Goal: Find specific page/section: Find specific page/section

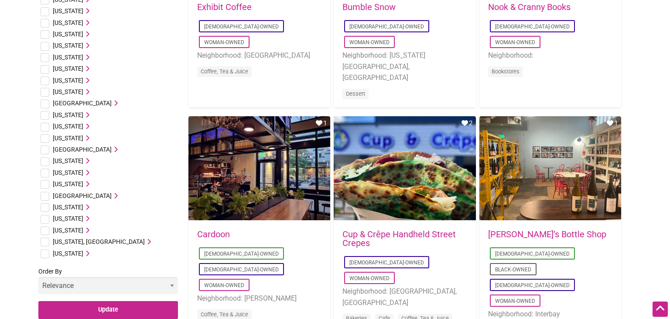
scroll to position [425, 0]
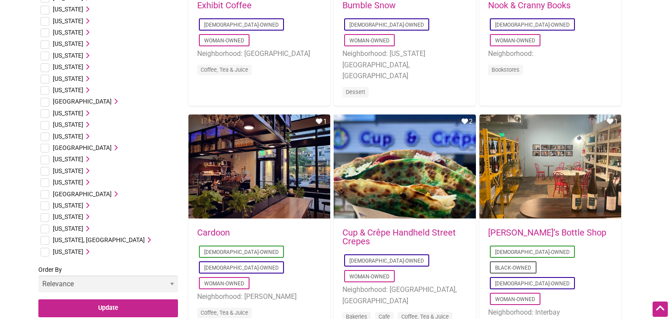
click at [47, 116] on input "checkbox" at bounding box center [45, 113] width 9 height 9
checkbox input "true"
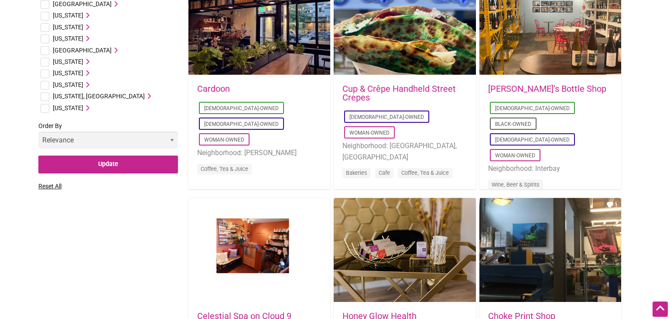
scroll to position [567, 0]
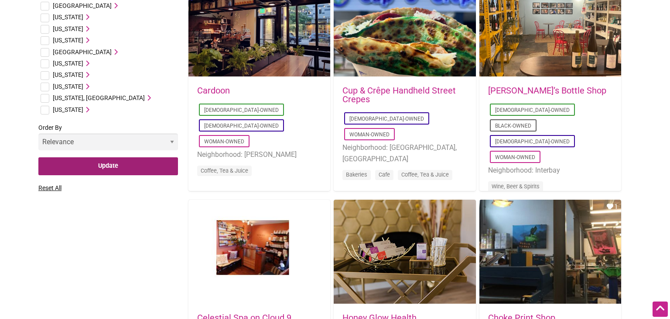
click at [91, 167] on input "Update" at bounding box center [108, 166] width 140 height 18
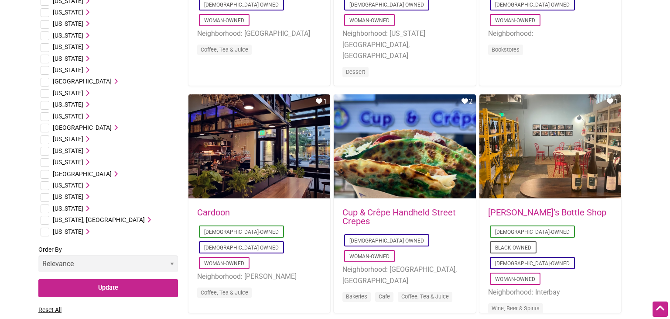
scroll to position [444, 0]
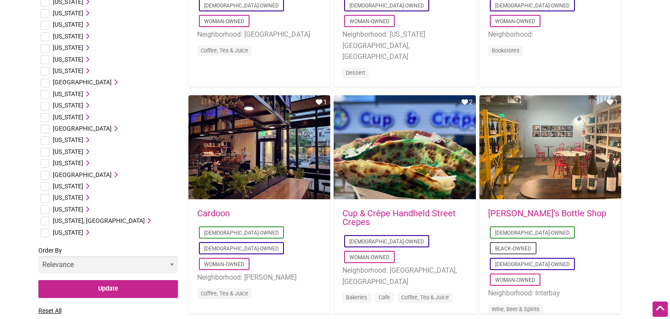
click at [72, 91] on span "[US_STATE]" at bounding box center [68, 93] width 31 height 7
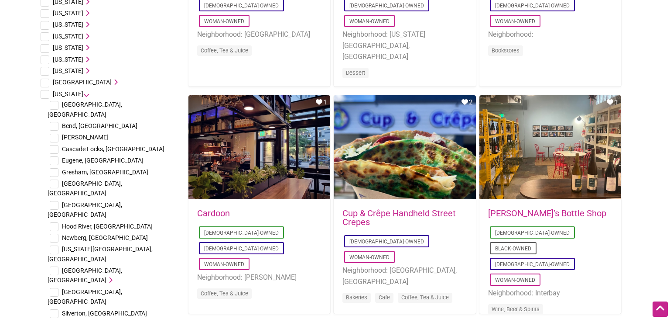
click at [55, 156] on input "checkbox" at bounding box center [54, 160] width 9 height 9
checkbox input "true"
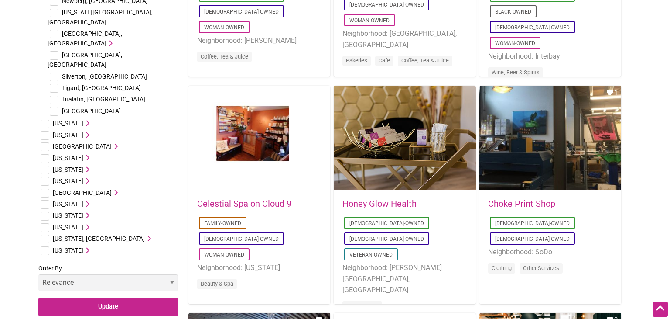
scroll to position [684, 0]
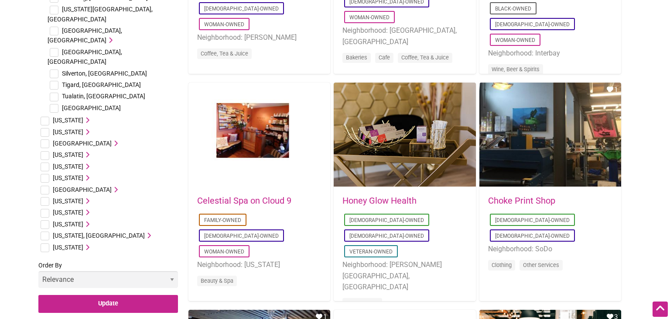
click at [146, 271] on select "Relevance Alphabetical Newest" at bounding box center [108, 279] width 140 height 17
click at [140, 295] on input "Update" at bounding box center [108, 304] width 140 height 18
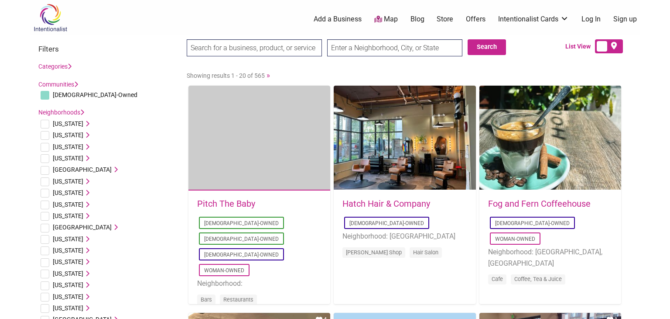
click at [375, 45] on input "text" at bounding box center [394, 47] width 135 height 17
type input "Eugene, OR, USA"
click at [494, 43] on button "Search" at bounding box center [487, 47] width 38 height 16
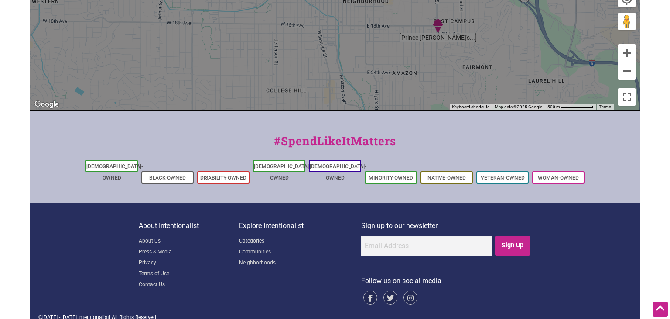
scroll to position [345, 0]
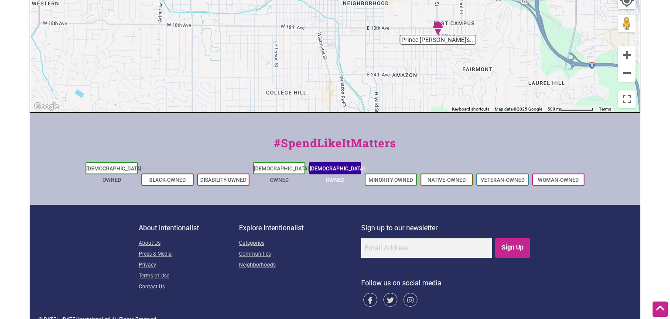
click at [346, 170] on link "[DEMOGRAPHIC_DATA]-Owned" at bounding box center [338, 173] width 57 height 17
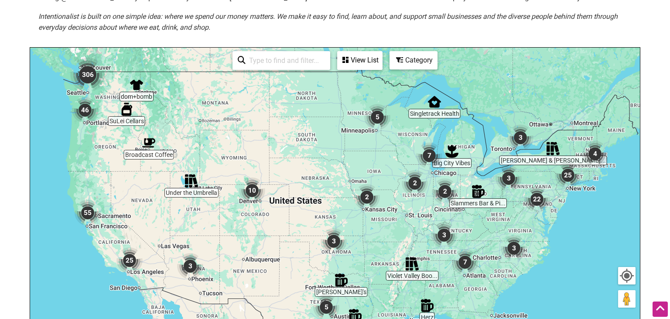
scroll to position [142, 0]
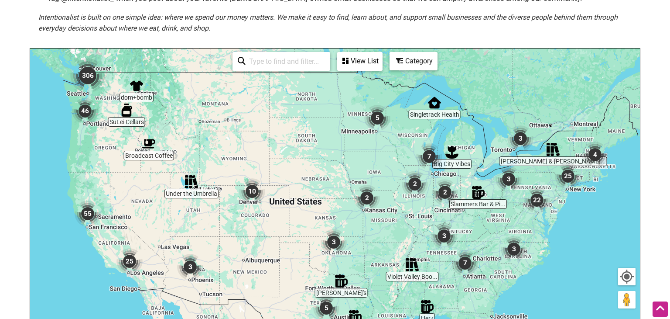
click at [98, 127] on div "To navigate, press the arrow keys." at bounding box center [335, 218] width 610 height 340
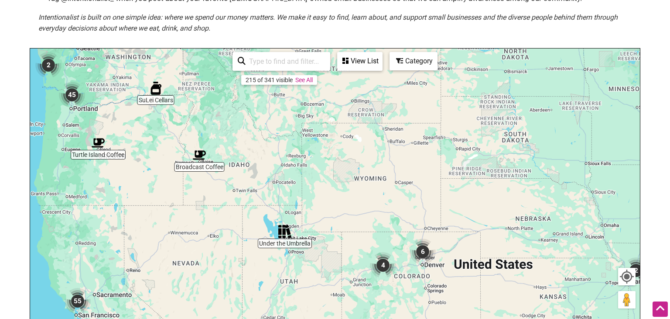
click at [115, 151] on div "To navigate, press the arrow keys." at bounding box center [335, 218] width 610 height 340
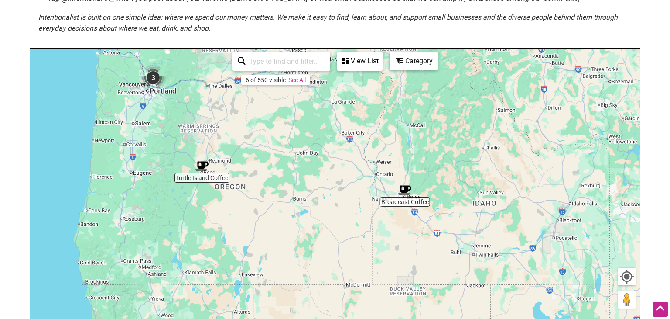
drag, startPoint x: 123, startPoint y: 159, endPoint x: 264, endPoint y: 199, distance: 146.5
click at [264, 199] on div "To navigate, press the arrow keys." at bounding box center [335, 218] width 610 height 340
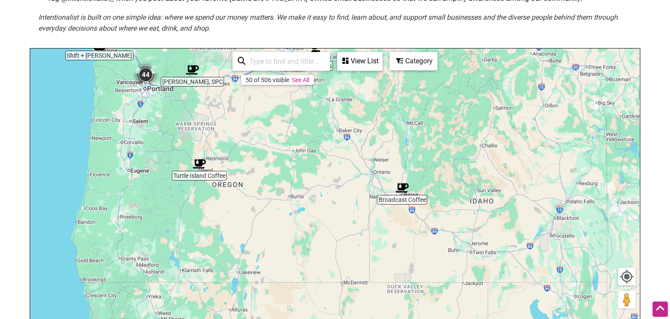
click at [264, 199] on div "To navigate, press the arrow keys." at bounding box center [335, 218] width 610 height 340
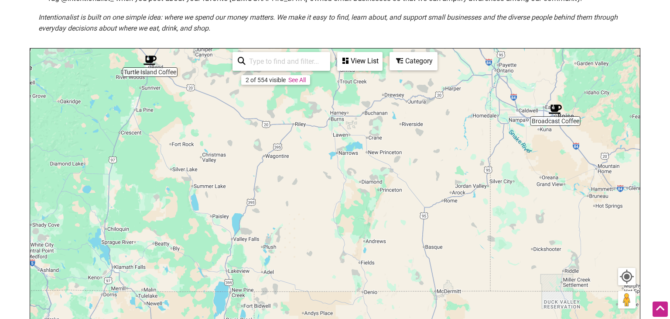
drag, startPoint x: 264, startPoint y: 199, endPoint x: 280, endPoint y: 117, distance: 83.1
click at [280, 117] on div "To navigate, press the arrow keys." at bounding box center [335, 218] width 610 height 340
